Goal: Entertainment & Leisure: Consume media (video, audio)

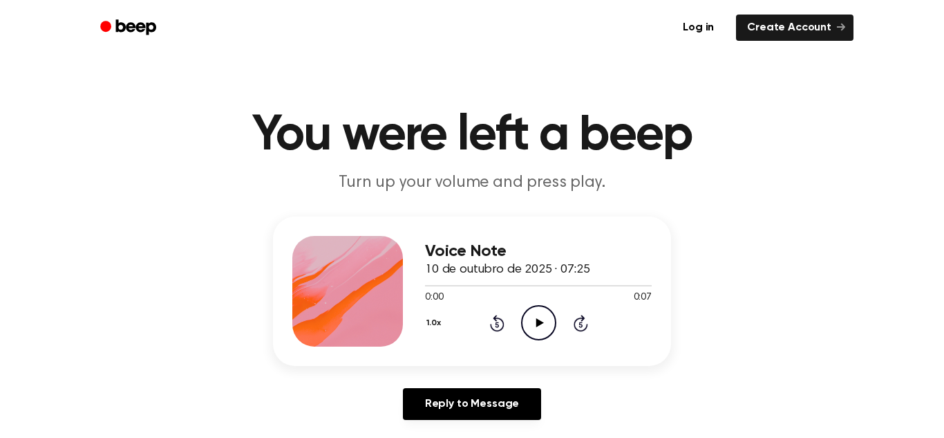
click at [543, 319] on icon "Play Audio" at bounding box center [538, 322] width 35 height 35
click at [539, 319] on icon "Play Audio" at bounding box center [538, 322] width 35 height 35
click at [548, 310] on icon "Play Audio" at bounding box center [538, 322] width 35 height 35
click at [545, 315] on icon "Pause Audio" at bounding box center [538, 322] width 35 height 35
click at [541, 311] on icon "Play Audio" at bounding box center [538, 322] width 35 height 35
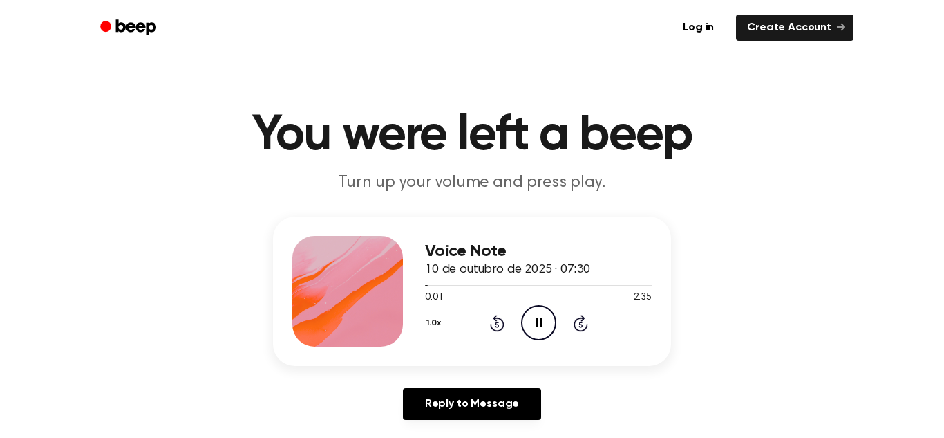
click at [539, 321] on icon "Pause Audio" at bounding box center [538, 322] width 35 height 35
